Goal: Information Seeking & Learning: Learn about a topic

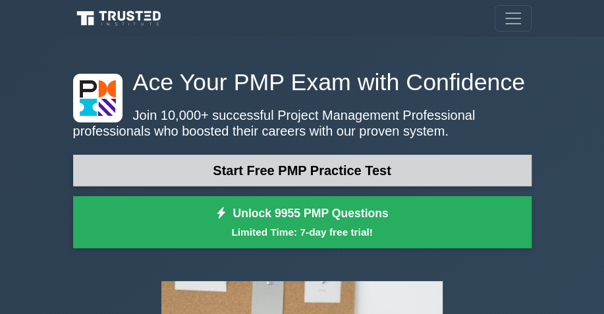
click at [304, 170] on link "Start Free PMP Practice Test" at bounding box center [302, 171] width 459 height 32
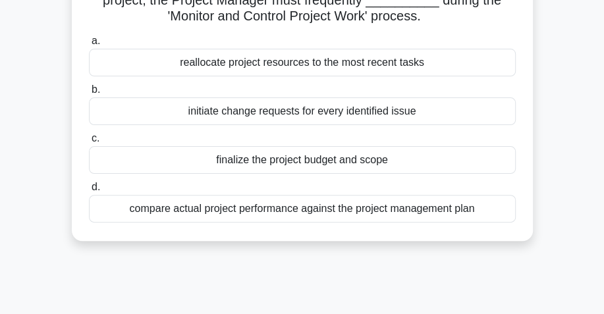
scroll to position [132, 0]
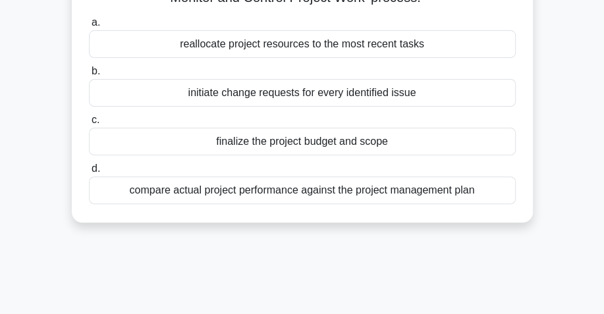
click at [310, 189] on div "compare actual project performance against the project management plan" at bounding box center [302, 191] width 427 height 28
click at [89, 173] on input "d. compare actual project performance against the project management plan" at bounding box center [89, 169] width 0 height 9
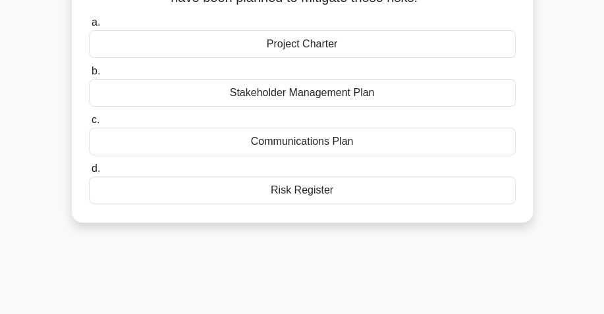
click at [300, 192] on div "Risk Register" at bounding box center [302, 191] width 427 height 28
click at [89, 173] on input "d. Risk Register" at bounding box center [89, 169] width 0 height 9
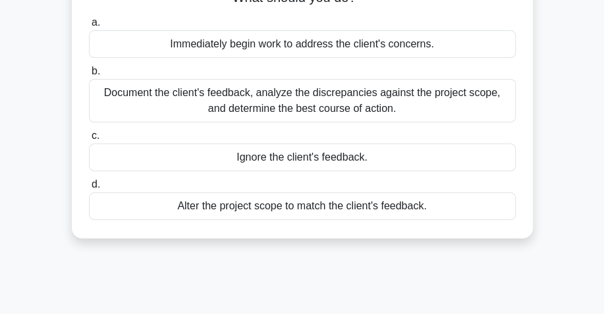
click at [351, 94] on div "Document the client's feedback, analyze the discrepancies against the project s…" at bounding box center [302, 101] width 427 height 44
click at [89, 76] on input "b. Document the client's feedback, analyze the discrepancies against the projec…" at bounding box center [89, 71] width 0 height 9
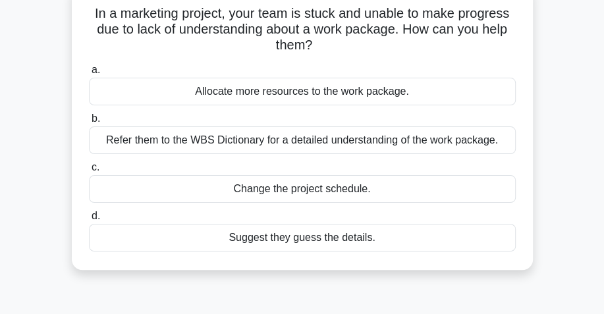
scroll to position [66, 0]
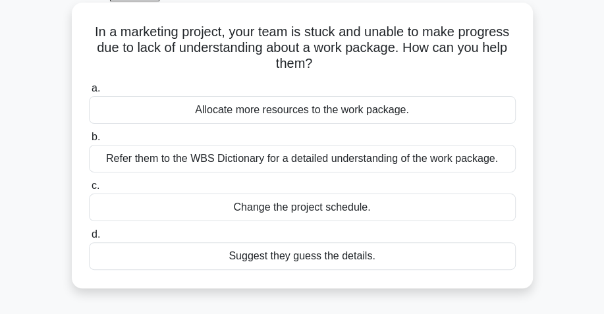
click at [338, 114] on div "Allocate more resources to the work package." at bounding box center [302, 110] width 427 height 28
click at [89, 93] on input "a. Allocate more resources to the work package." at bounding box center [89, 88] width 0 height 9
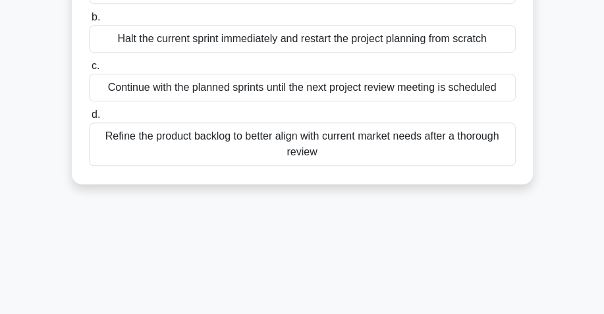
scroll to position [392, 0]
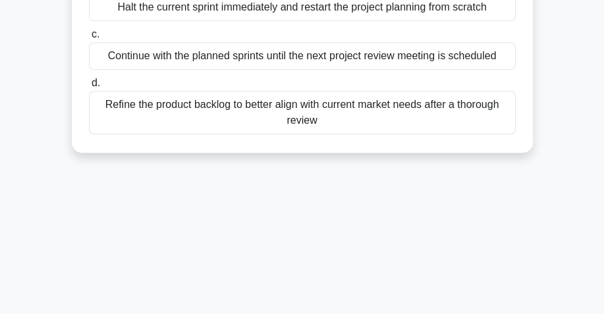
click at [283, 111] on div "Refine the product backlog to better align with current market needs after a th…" at bounding box center [302, 113] width 427 height 44
click at [94, 84] on span "d." at bounding box center [96, 82] width 9 height 11
click at [89, 84] on input "d. Refine the product backlog to better align with current market needs after a…" at bounding box center [89, 83] width 0 height 9
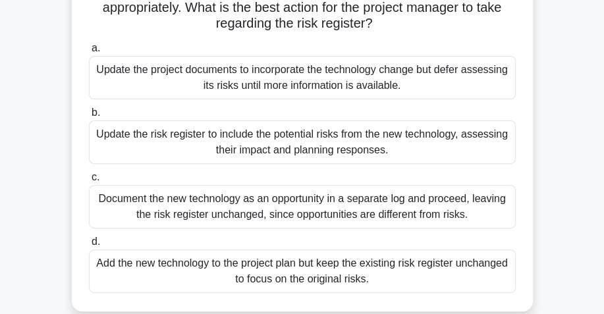
scroll to position [197, 0]
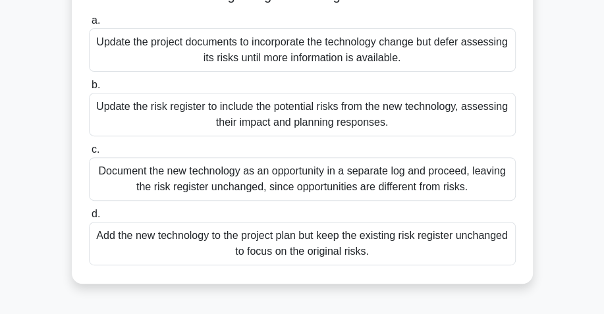
click at [307, 124] on div "Update the risk register to include the potential risks from the new technology…" at bounding box center [302, 115] width 427 height 44
click at [89, 90] on input "b. Update the risk register to include the potential risks from the new technol…" at bounding box center [89, 85] width 0 height 9
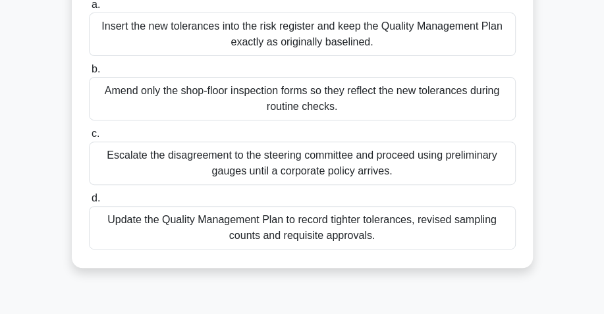
scroll to position [264, 0]
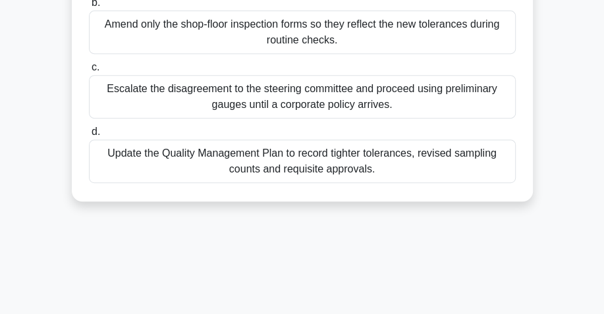
click at [314, 100] on div "Escalate the disagreement to the steering committee and proceed using prelimina…" at bounding box center [302, 97] width 427 height 44
click at [89, 72] on input "c. Escalate the disagreement to the steering committee and proceed using prelim…" at bounding box center [89, 67] width 0 height 9
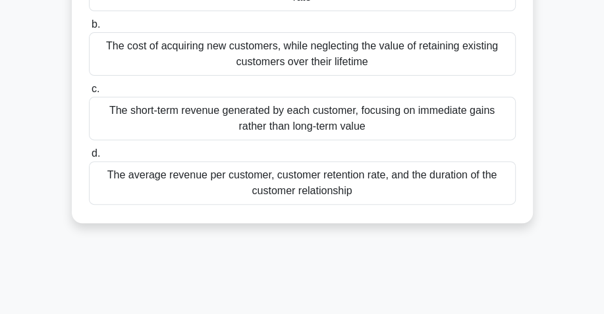
scroll to position [197, 0]
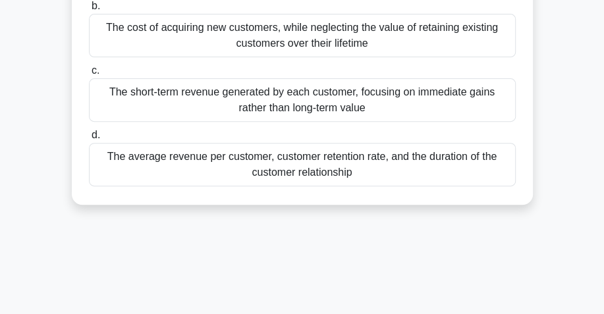
click at [365, 163] on div "The average revenue per customer, customer retention rate, and the duration of …" at bounding box center [302, 165] width 427 height 44
click at [89, 140] on input "d. The average revenue per customer, customer retention rate, and the duration …" at bounding box center [89, 135] width 0 height 9
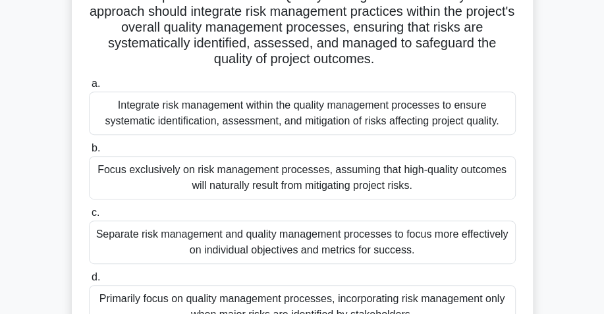
scroll to position [264, 0]
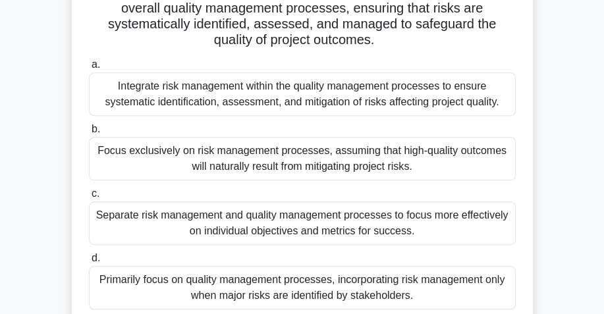
click at [278, 104] on div "Integrate risk management within the quality management processes to ensure sys…" at bounding box center [302, 95] width 427 height 44
click at [89, 69] on input "a. Integrate risk management within the quality management processes to ensure …" at bounding box center [89, 65] width 0 height 9
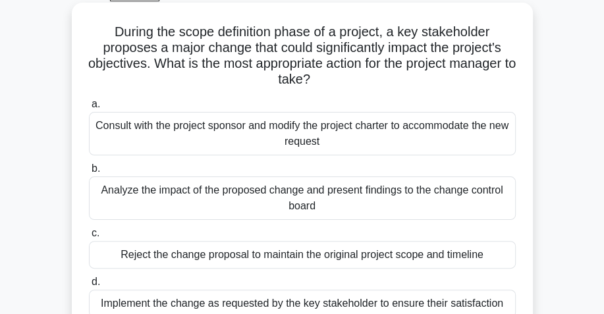
scroll to position [132, 0]
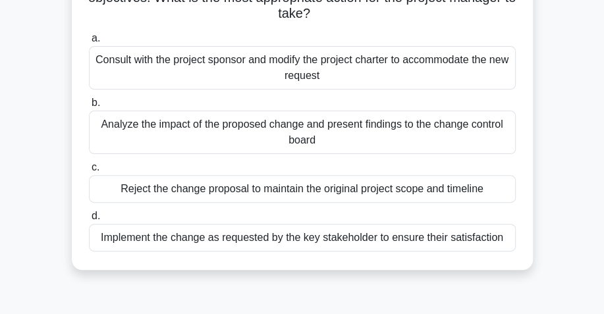
click at [334, 142] on div "Analyze the impact of the proposed change and present findings to the change co…" at bounding box center [302, 133] width 427 height 44
click at [89, 107] on input "b. Analyze the impact of the proposed change and present findings to the change…" at bounding box center [89, 103] width 0 height 9
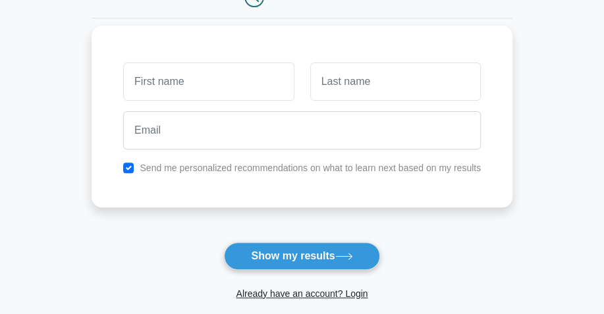
scroll to position [132, 0]
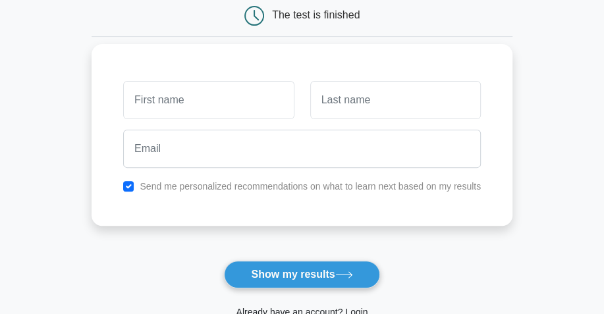
click at [218, 105] on input "text" at bounding box center [208, 100] width 171 height 38
type input "[PERSON_NAME]"
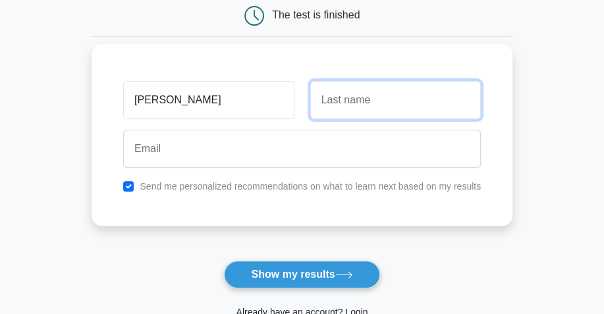
type input "Gonzales"
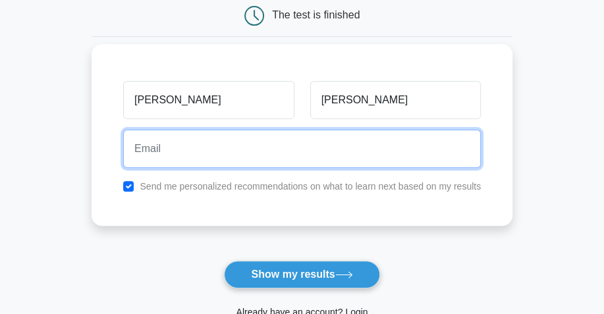
click at [198, 156] on input "email" at bounding box center [302, 149] width 358 height 38
type input "argonzales@ucdavis.edu"
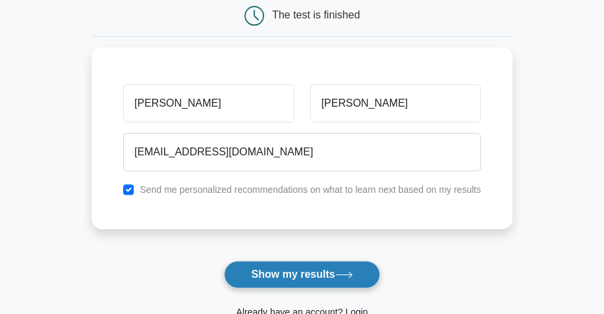
click at [293, 273] on button "Show my results" at bounding box center [302, 275] width 156 height 28
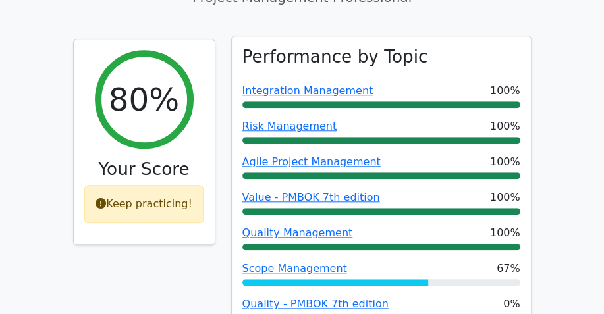
scroll to position [527, 0]
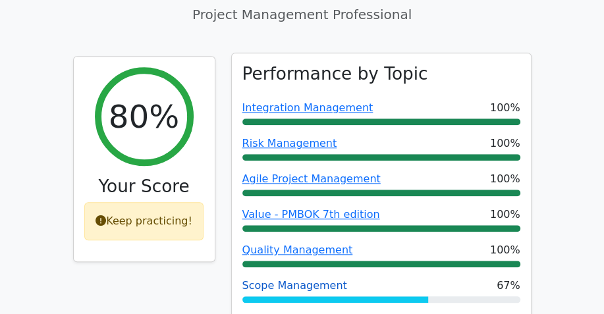
click at [291, 280] on link "Scope Management" at bounding box center [295, 286] width 105 height 13
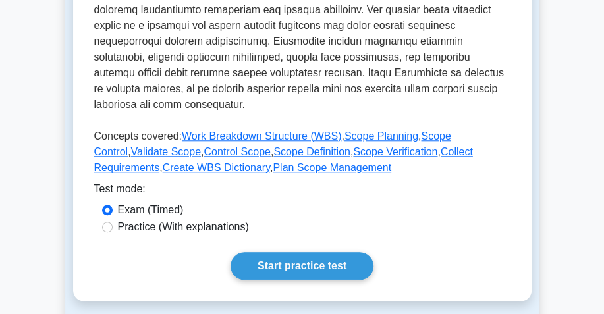
scroll to position [593, 0]
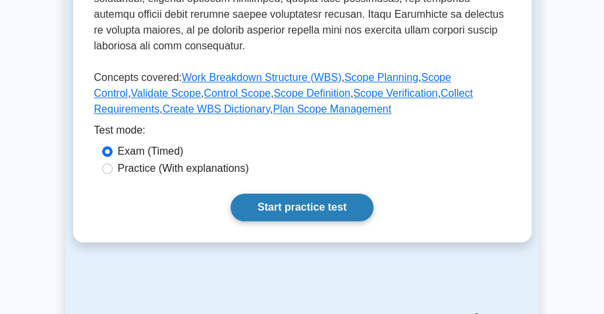
click at [306, 200] on link "Start practice test" at bounding box center [302, 208] width 143 height 28
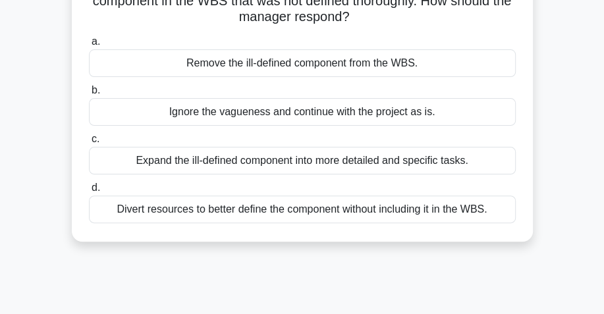
scroll to position [132, 0]
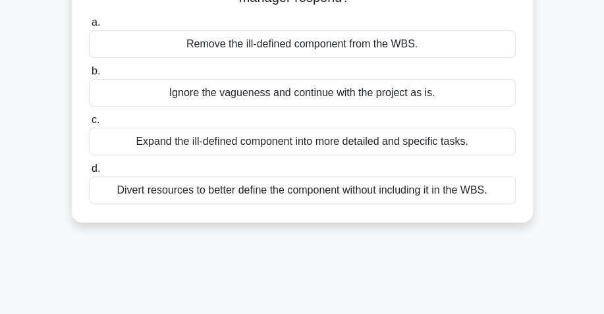
click at [378, 147] on div "Expand the ill-defined component into more detailed and specific tasks." at bounding box center [302, 142] width 427 height 28
click at [89, 125] on input "c. Expand the ill-defined component into more detailed and specific tasks." at bounding box center [89, 120] width 0 height 9
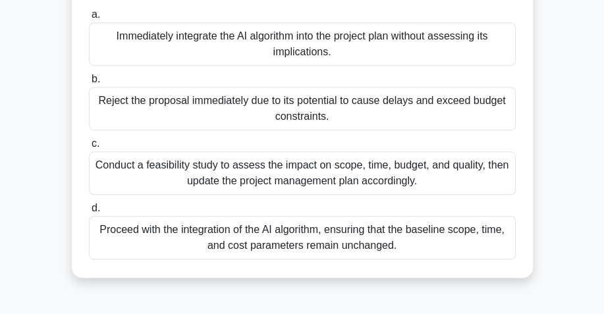
scroll to position [392, 0]
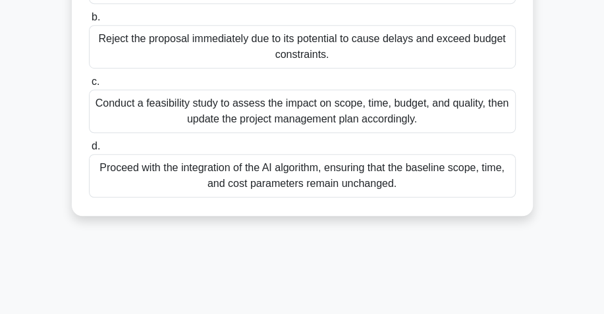
click at [395, 117] on div "Conduct a feasibility study to assess the impact on scope, time, budget, and qu…" at bounding box center [302, 112] width 427 height 44
click at [89, 86] on input "c. Conduct a feasibility study to assess the impact on scope, time, budget, and…" at bounding box center [89, 82] width 0 height 9
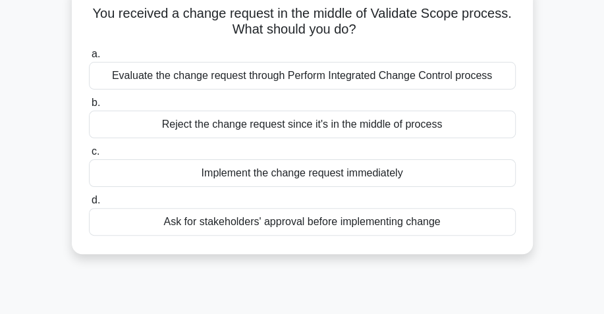
scroll to position [66, 0]
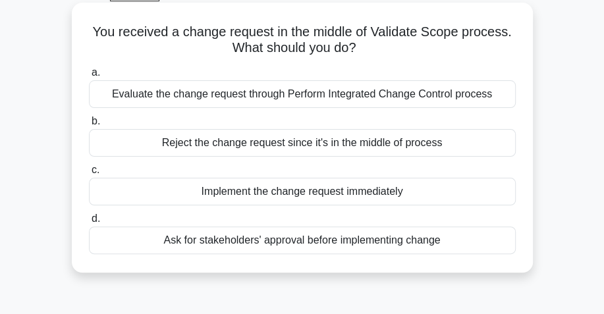
click at [356, 102] on div "Evaluate the change request through Perform Integrated Change Control process" at bounding box center [302, 94] width 427 height 28
click at [89, 77] on input "a. Evaluate the change request through Perform Integrated Change Control process" at bounding box center [89, 73] width 0 height 9
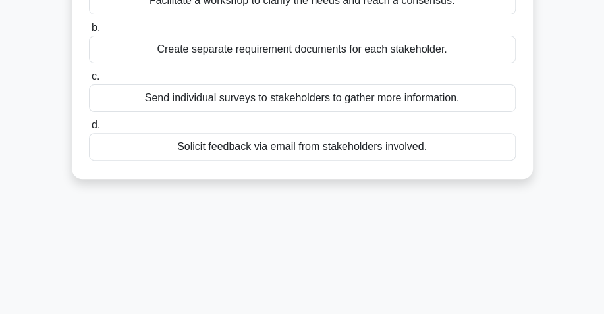
scroll to position [197, 0]
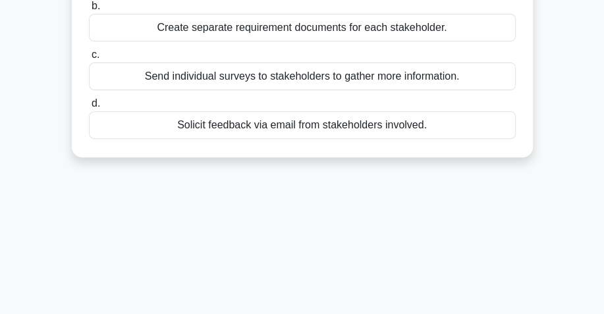
click at [291, 80] on div "Send individual surveys to stakeholders to gather more information." at bounding box center [302, 77] width 427 height 28
click at [89, 59] on input "c. Send individual surveys to stakeholders to gather more information." at bounding box center [89, 55] width 0 height 9
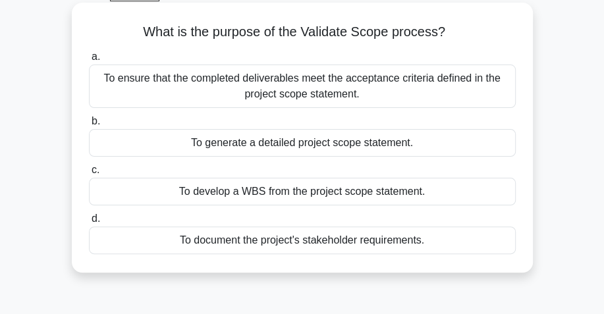
scroll to position [132, 0]
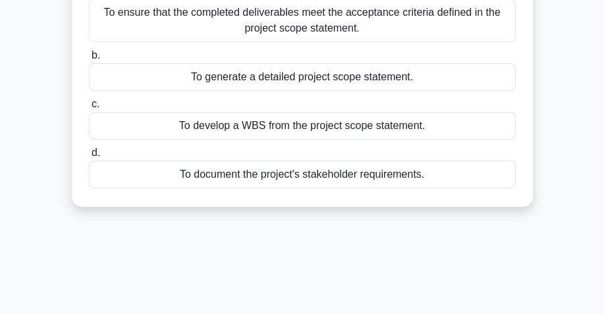
click at [392, 129] on div "To develop a WBS from the project scope statement." at bounding box center [302, 126] width 427 height 28
click at [89, 109] on input "c. To develop a WBS from the project scope statement." at bounding box center [89, 104] width 0 height 9
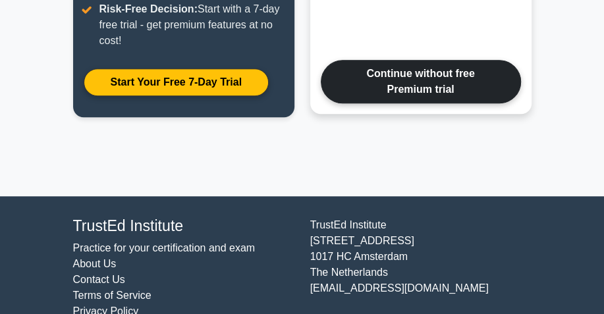
scroll to position [486, 0]
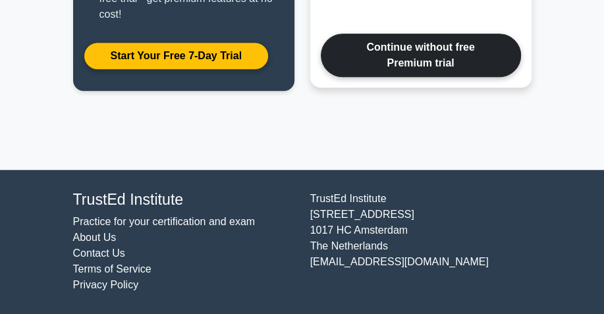
click at [414, 68] on link "Continue without free Premium trial" at bounding box center [421, 56] width 200 height 44
